Goal: Task Accomplishment & Management: Manage account settings

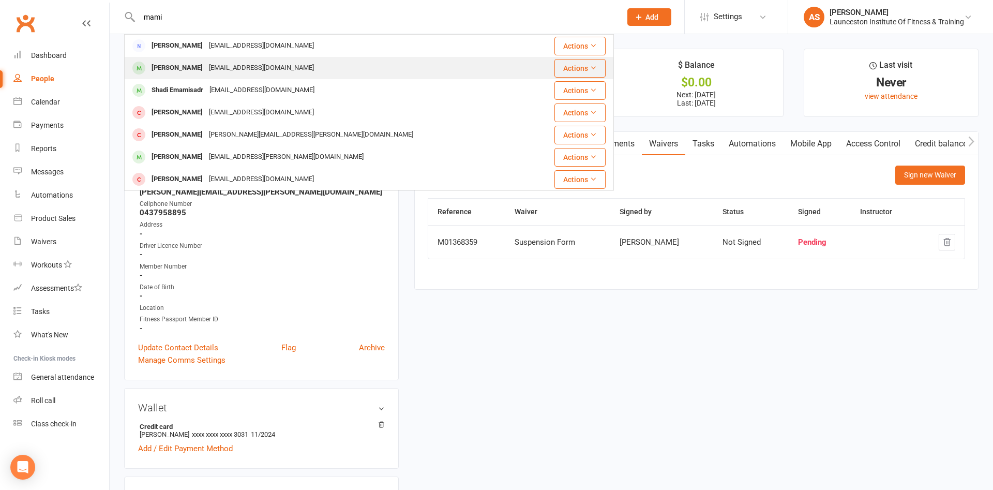
type input "mami"
click at [219, 65] on div "[EMAIL_ADDRESS][DOMAIN_NAME]" at bounding box center [261, 68] width 111 height 15
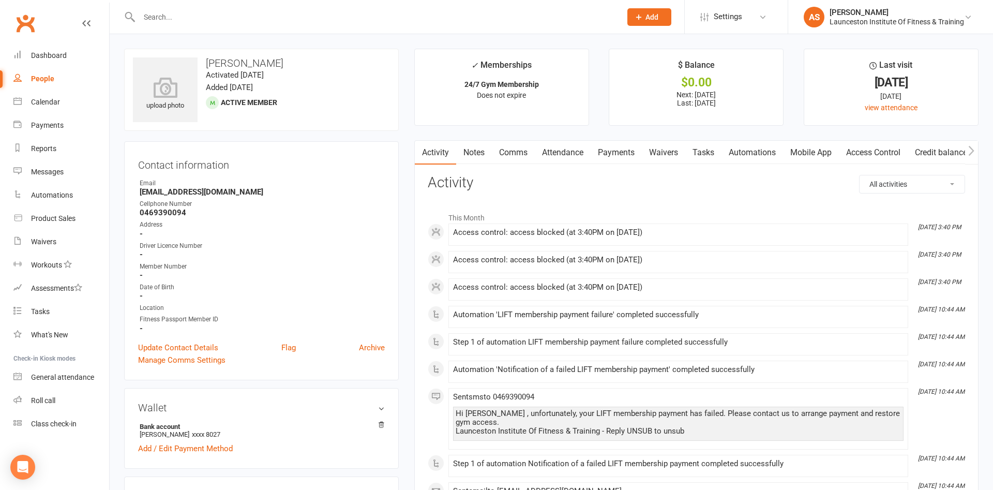
click at [609, 154] on link "Payments" at bounding box center [616, 153] width 51 height 24
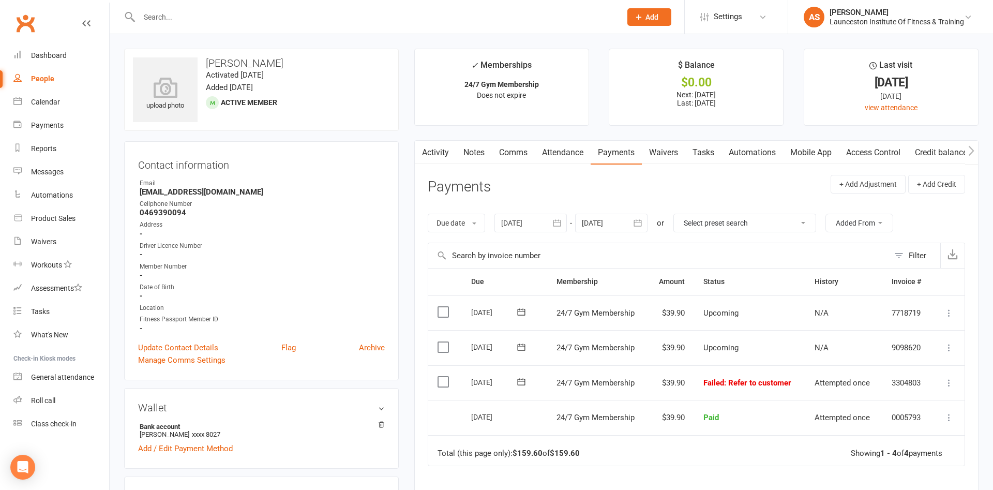
click at [946, 385] on icon at bounding box center [949, 383] width 10 height 10
click at [903, 418] on link "Mark as Paid (POS)" at bounding box center [903, 423] width 102 height 21
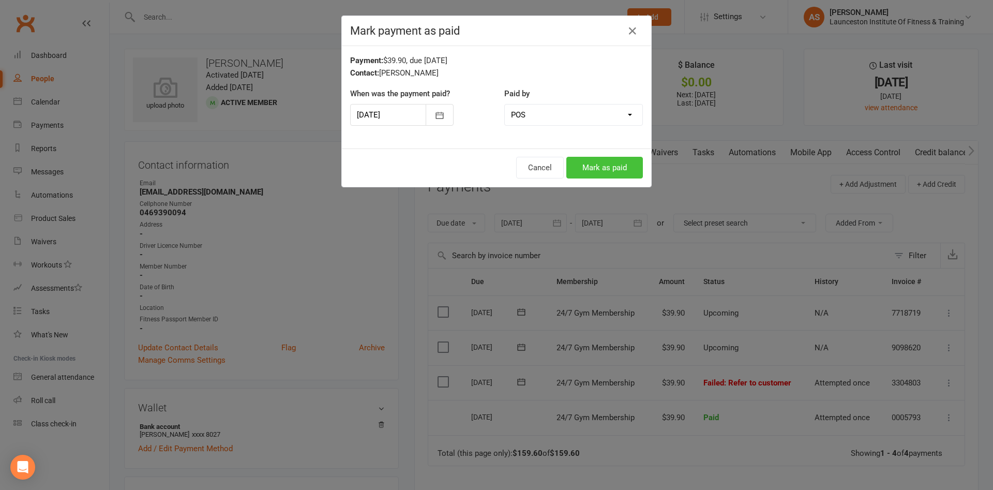
click at [598, 161] on button "Mark as paid" at bounding box center [604, 168] width 77 height 22
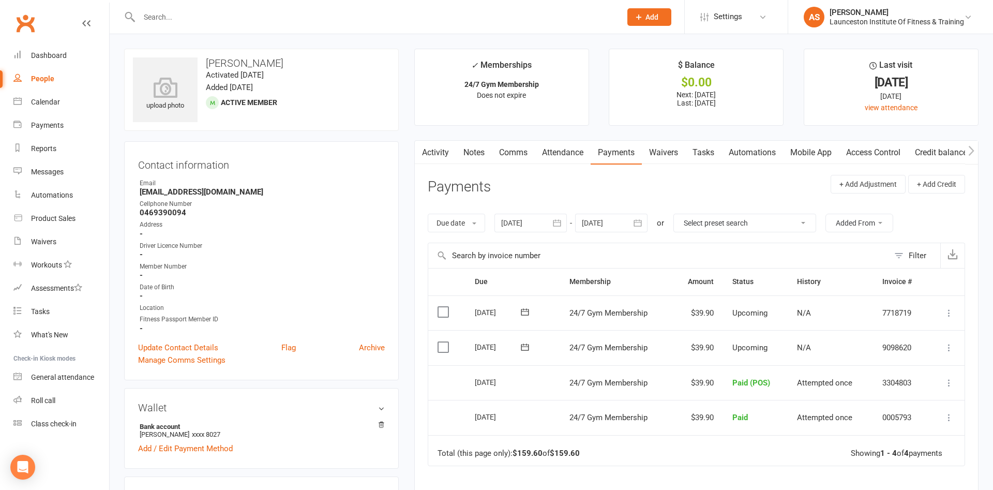
click at [539, 222] on div at bounding box center [531, 223] width 72 height 19
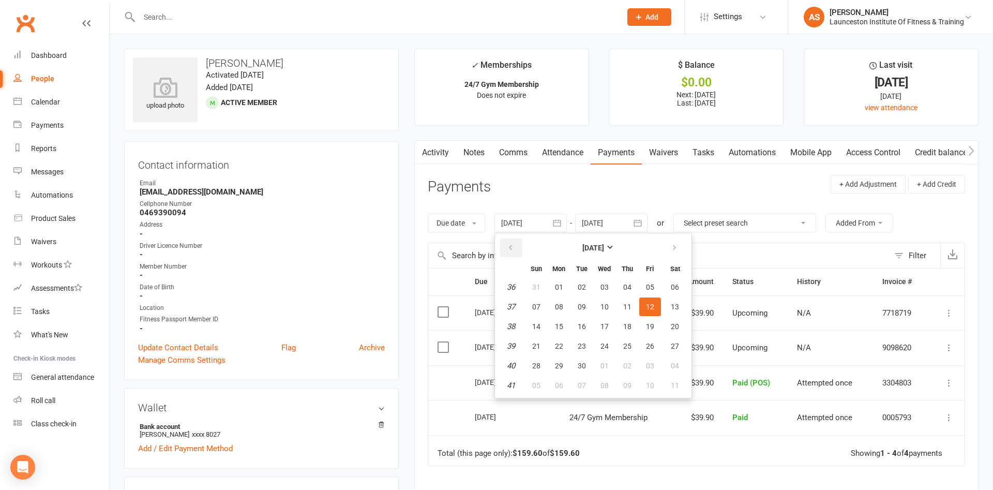
click at [512, 243] on button "button" at bounding box center [511, 247] width 22 height 19
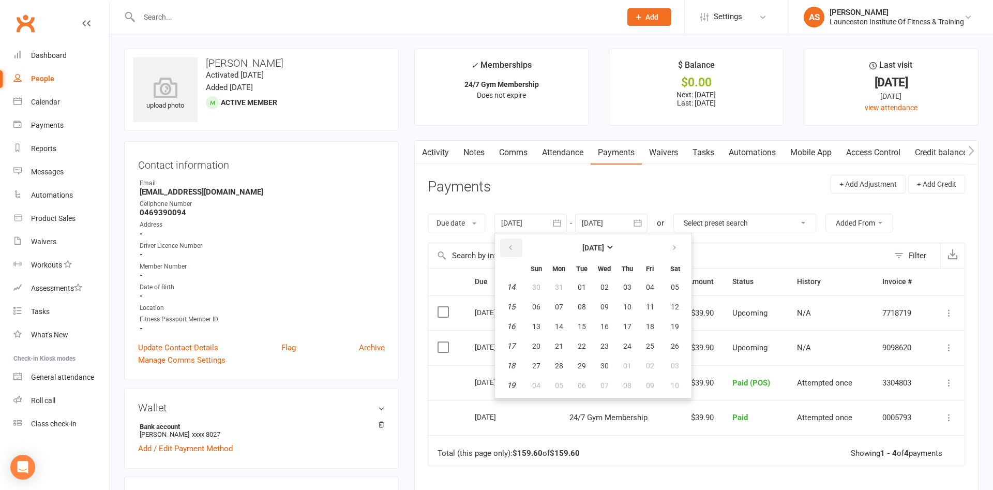
click at [512, 243] on button "button" at bounding box center [511, 247] width 22 height 19
click at [671, 288] on button "01" at bounding box center [675, 287] width 26 height 19
type input "[DATE]"
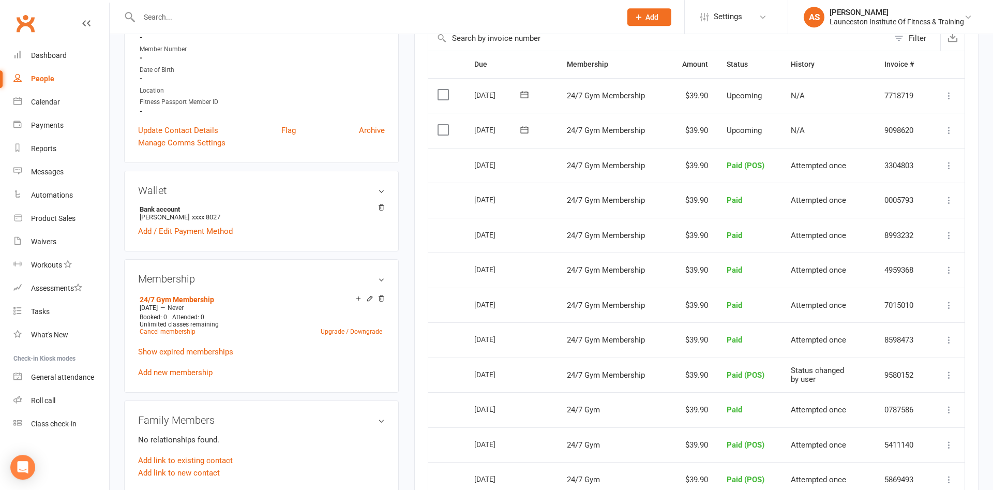
scroll to position [264, 0]
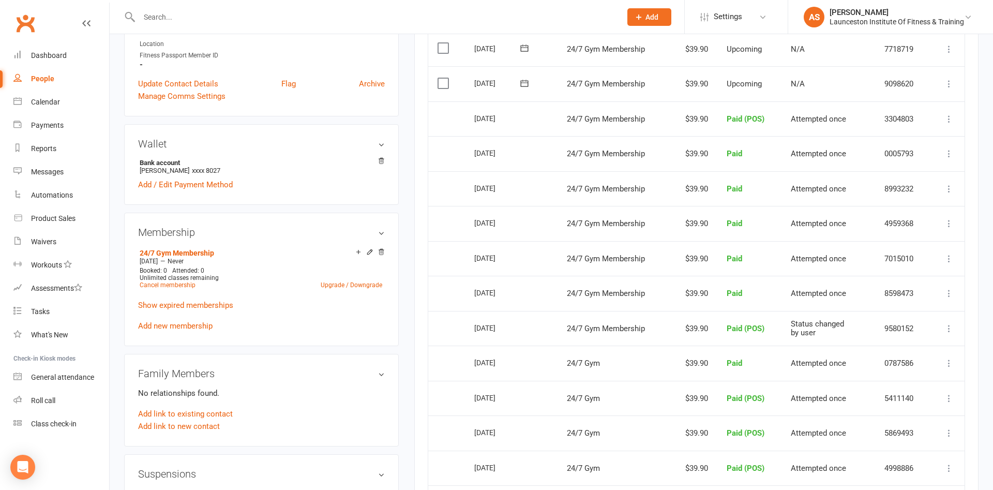
click at [270, 20] on input "text" at bounding box center [375, 17] width 478 height 14
